Goal: Information Seeking & Learning: Learn about a topic

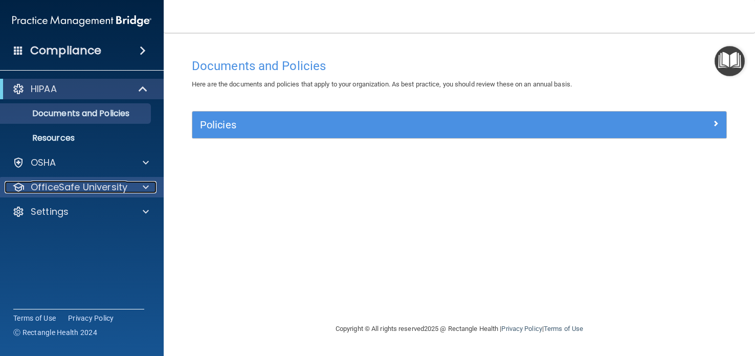
click at [120, 185] on p "OfficeSafe University" at bounding box center [79, 187] width 97 height 12
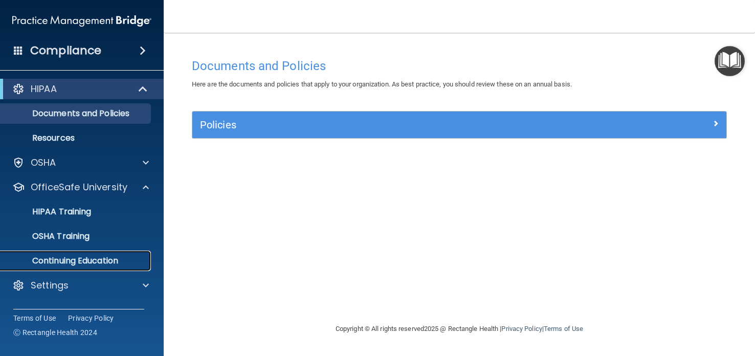
click at [101, 261] on p "Continuing Education" at bounding box center [77, 261] width 140 height 10
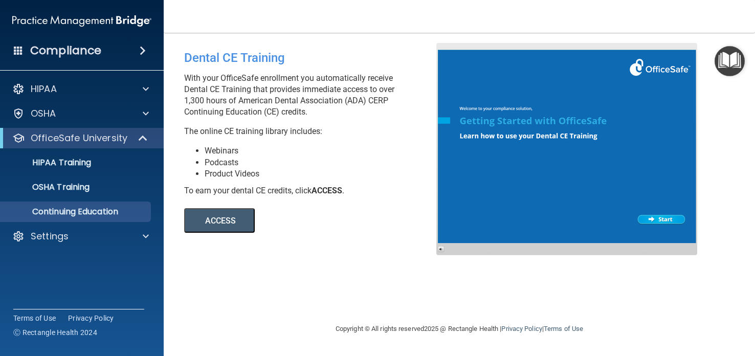
click at [222, 223] on button "ACCESS" at bounding box center [219, 220] width 71 height 25
click at [145, 235] on span at bounding box center [146, 236] width 6 height 12
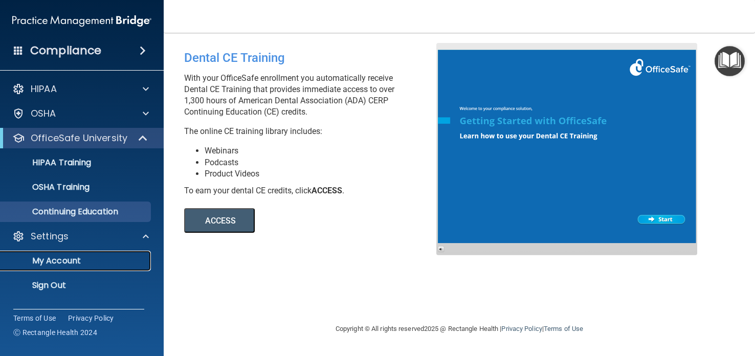
click at [92, 258] on p "My Account" at bounding box center [77, 261] width 140 height 10
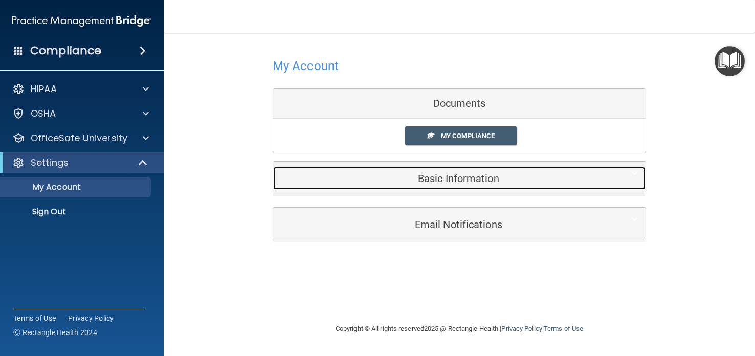
click at [429, 180] on h5 "Basic Information" at bounding box center [444, 178] width 326 height 11
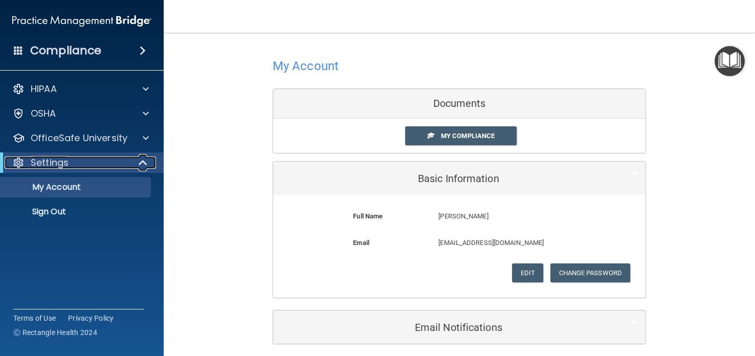
click at [132, 162] on div at bounding box center [143, 162] width 25 height 12
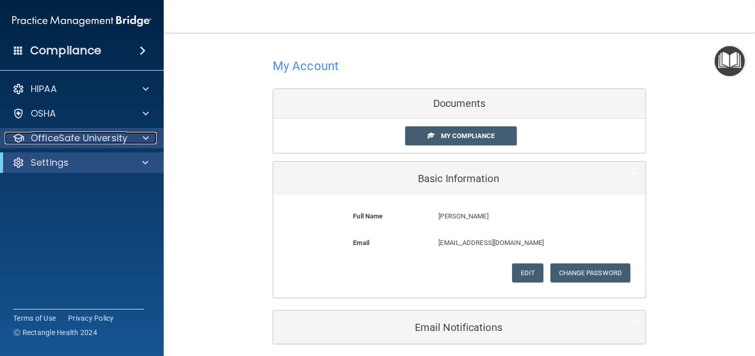
click at [147, 133] on span at bounding box center [146, 138] width 6 height 12
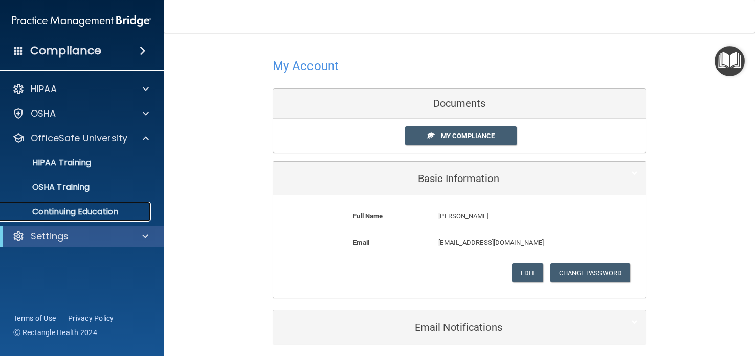
click at [84, 211] on p "Continuing Education" at bounding box center [77, 212] width 140 height 10
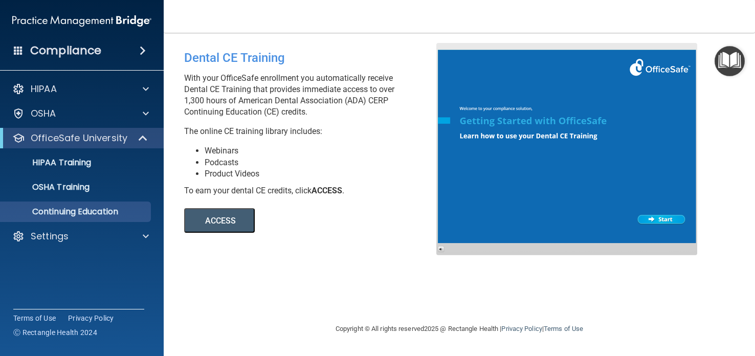
click at [226, 218] on button "ACCESS" at bounding box center [219, 220] width 71 height 25
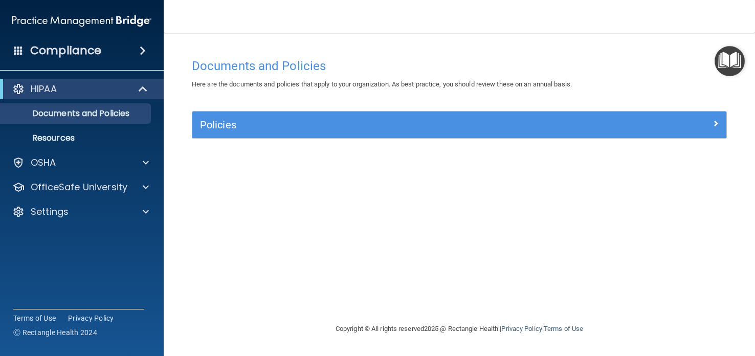
click at [0, 148] on div "HIPAA Documents and Policies Report an Incident Business Associates Emergency P…" at bounding box center [82, 152] width 164 height 155
click at [145, 185] on span at bounding box center [146, 187] width 6 height 12
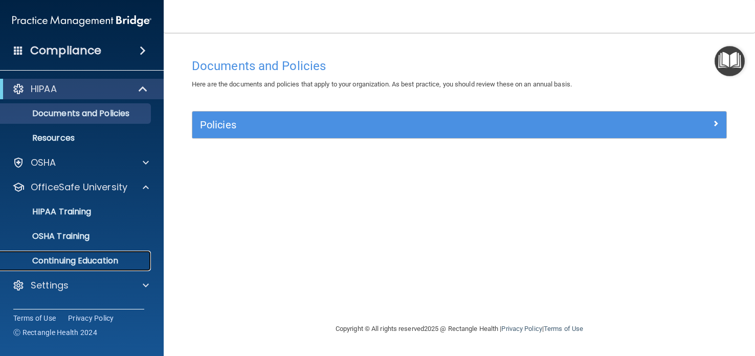
click at [99, 260] on p "Continuing Education" at bounding box center [77, 261] width 140 height 10
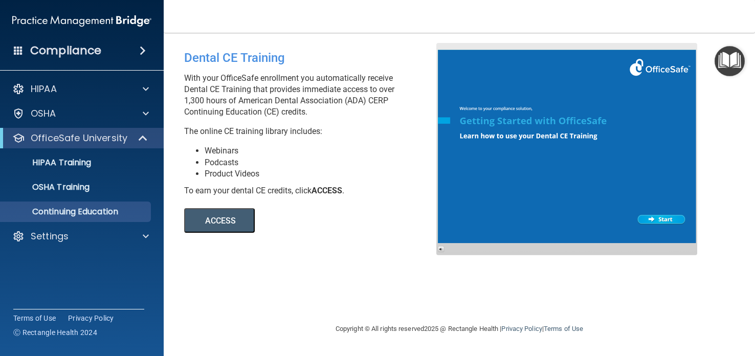
click at [229, 222] on button "ACCESS" at bounding box center [219, 220] width 71 height 25
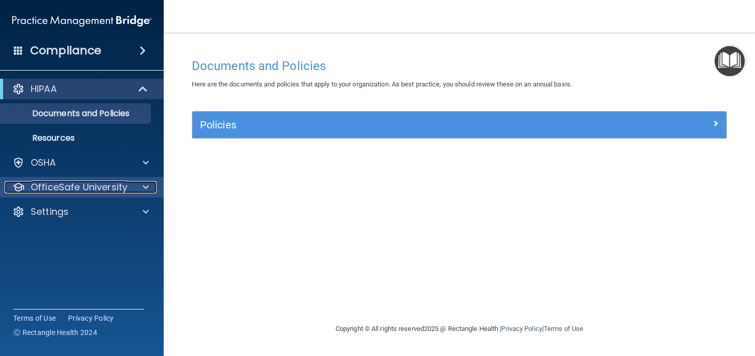
click at [145, 185] on span at bounding box center [146, 187] width 6 height 12
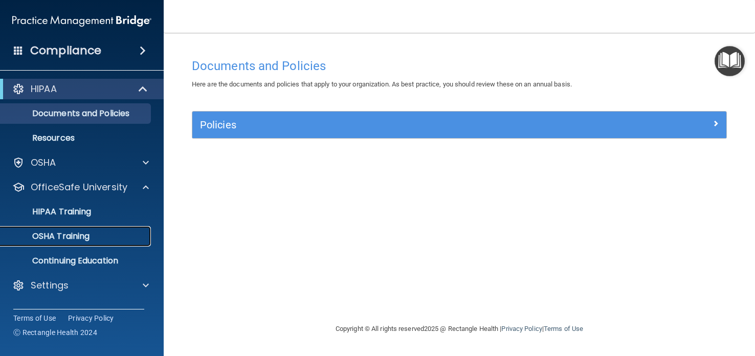
click at [11, 239] on p "OSHA Training" at bounding box center [48, 236] width 83 height 10
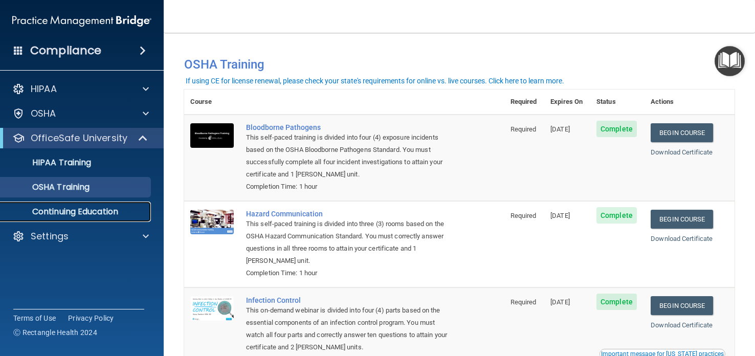
click at [107, 209] on p "Continuing Education" at bounding box center [77, 212] width 140 height 10
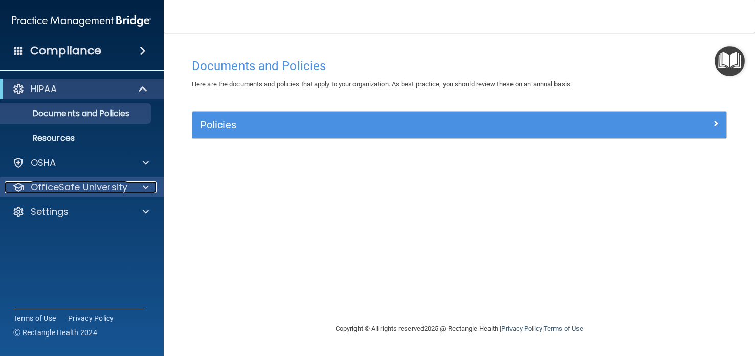
click at [112, 186] on p "OfficeSafe University" at bounding box center [79, 187] width 97 height 12
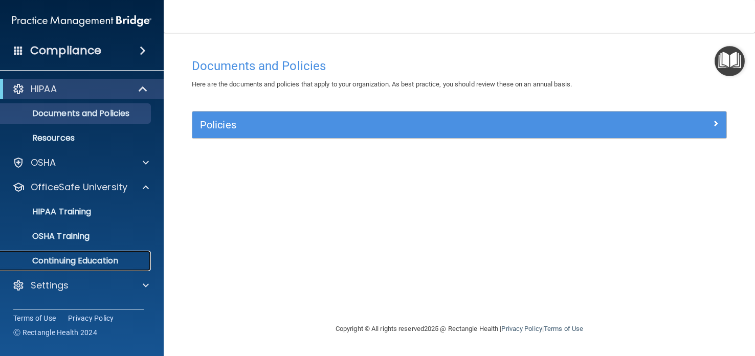
click at [128, 257] on p "Continuing Education" at bounding box center [77, 261] width 140 height 10
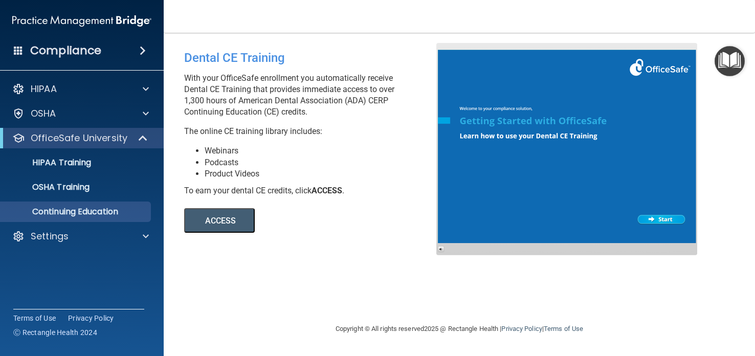
click at [660, 216] on div at bounding box center [566, 149] width 261 height 212
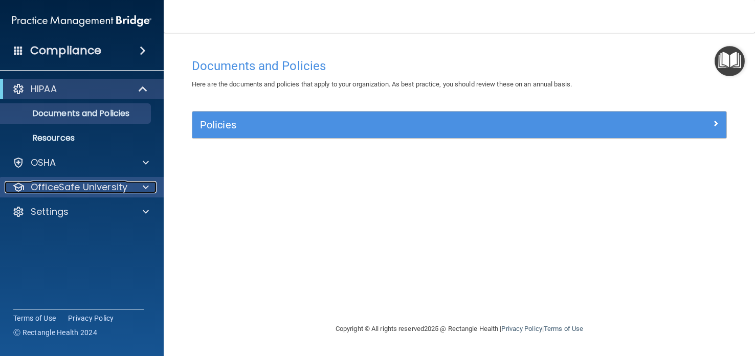
click at [124, 187] on p "OfficeSafe University" at bounding box center [79, 187] width 97 height 12
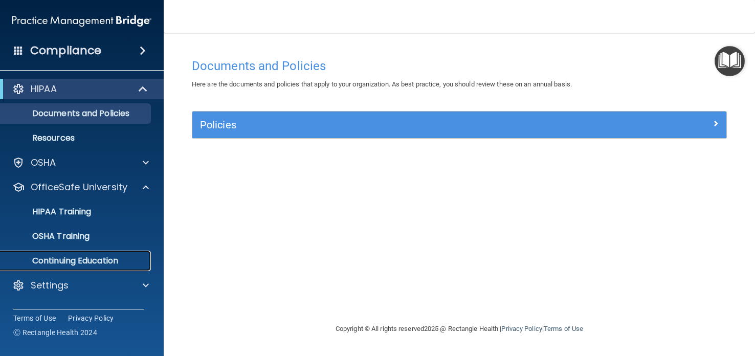
click at [114, 259] on p "Continuing Education" at bounding box center [77, 261] width 140 height 10
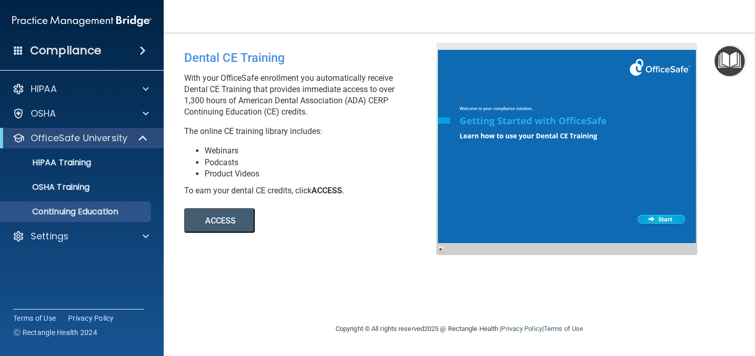
click at [234, 218] on button "ACCESS" at bounding box center [219, 220] width 71 height 25
